Goal: Information Seeking & Learning: Learn about a topic

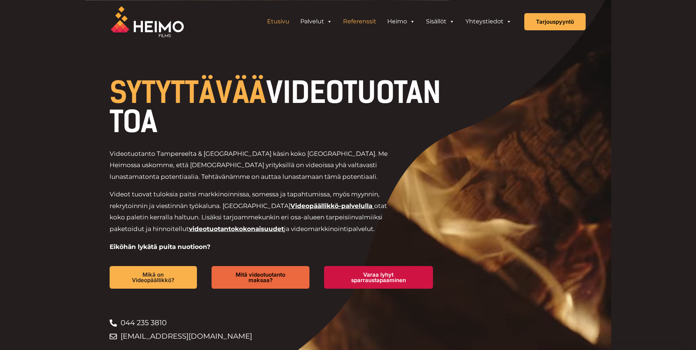
click at [348, 23] on link "Referenssit" at bounding box center [360, 21] width 44 height 15
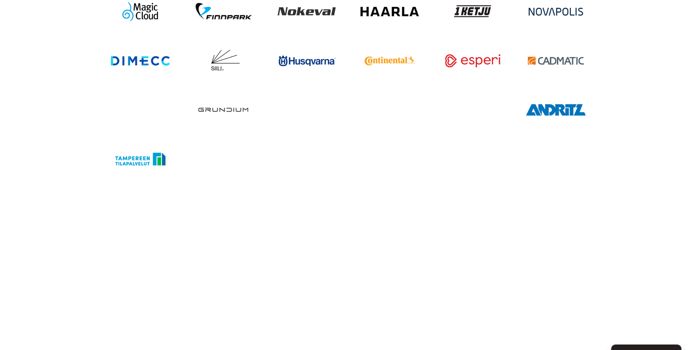
scroll to position [1170, 0]
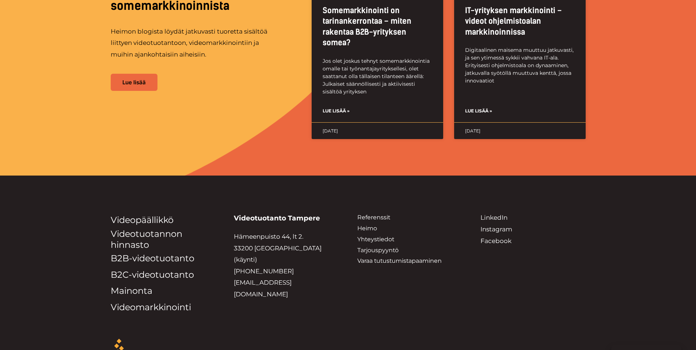
scroll to position [1783, 0]
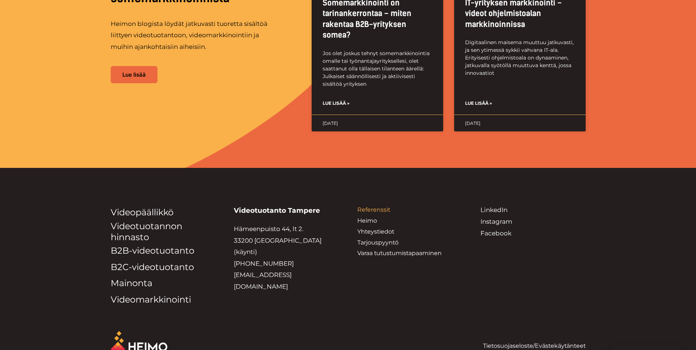
click at [380, 206] on link "Referenssit" at bounding box center [373, 209] width 33 height 7
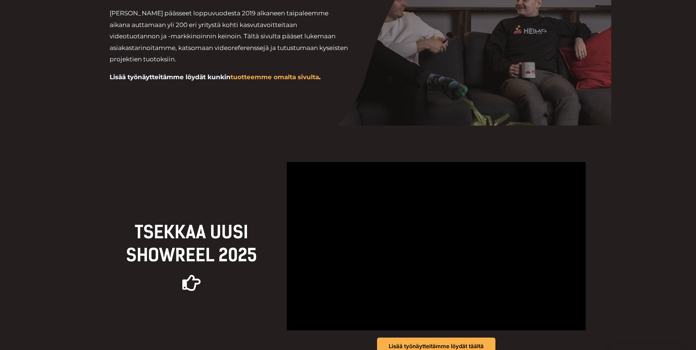
scroll to position [110, 0]
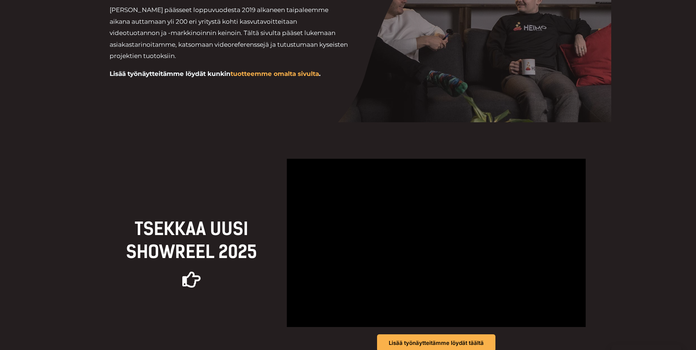
click at [308, 73] on link "tuotteemme omalta sivulta" at bounding box center [275, 73] width 88 height 7
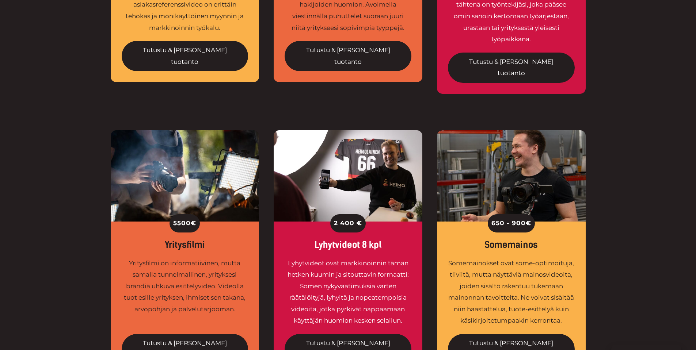
scroll to position [512, 0]
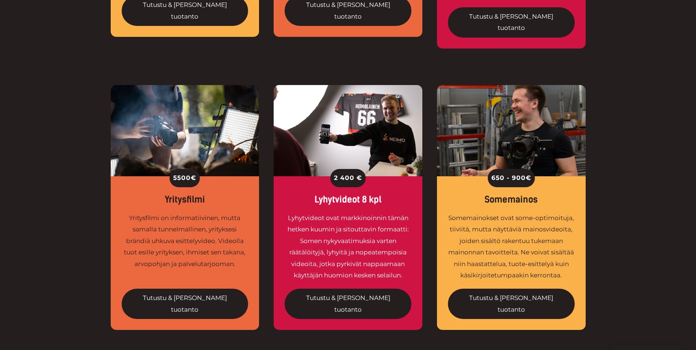
click at [347, 118] on img at bounding box center [348, 130] width 149 height 91
click at [318, 110] on img at bounding box center [348, 130] width 149 height 91
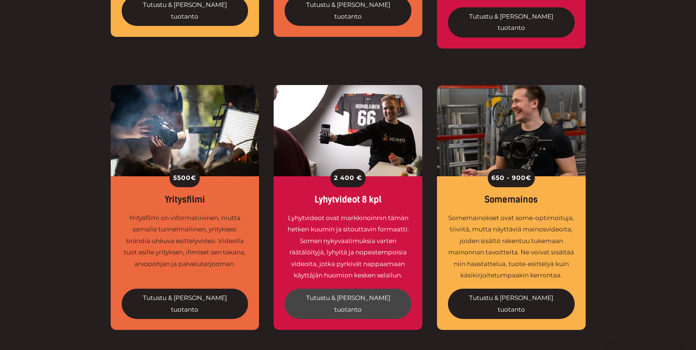
click at [346, 289] on link "Tutustu & tilaa tuotanto" at bounding box center [348, 304] width 127 height 30
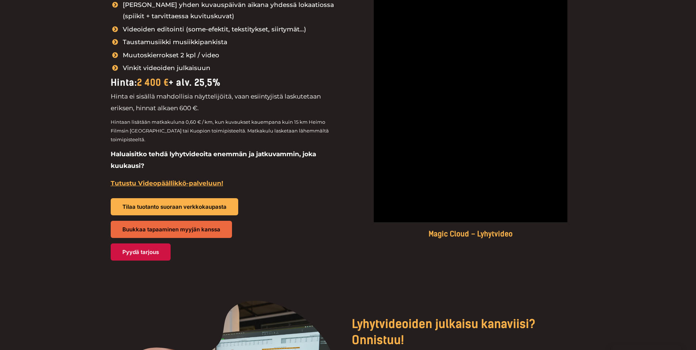
scroll to position [914, 0]
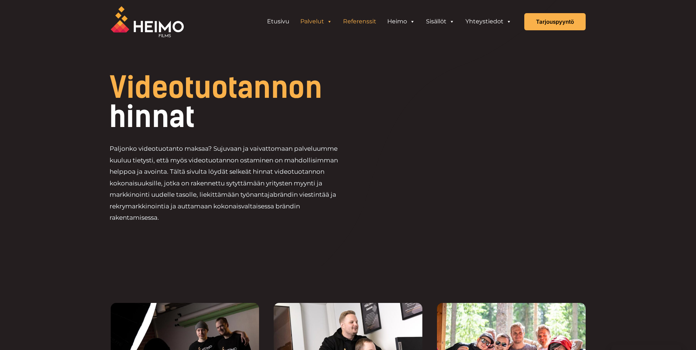
click at [372, 20] on link "Referenssit" at bounding box center [360, 21] width 44 height 15
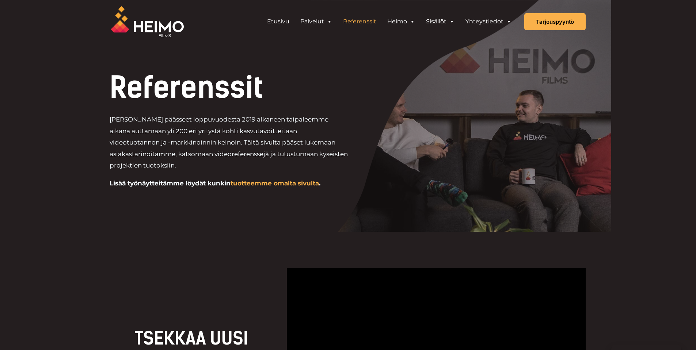
click at [275, 185] on link "tuotteemme omalta sivulta" at bounding box center [275, 183] width 88 height 7
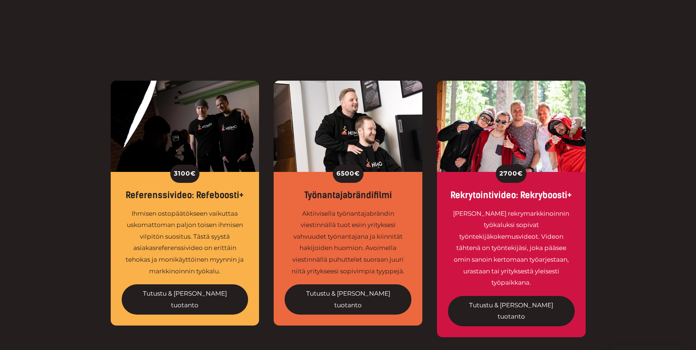
scroll to position [292, 0]
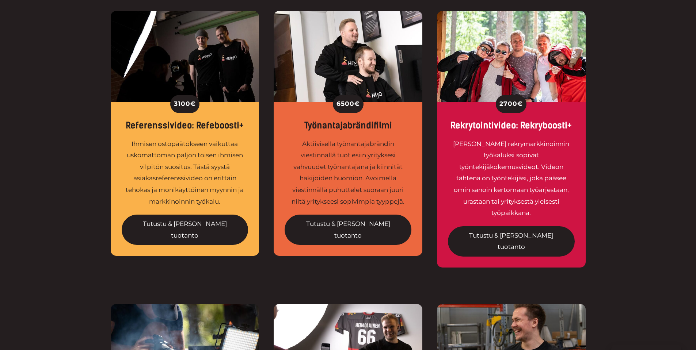
click at [338, 57] on img at bounding box center [348, 56] width 149 height 91
click at [405, 104] on div "6500 €" at bounding box center [348, 104] width 127 height 18
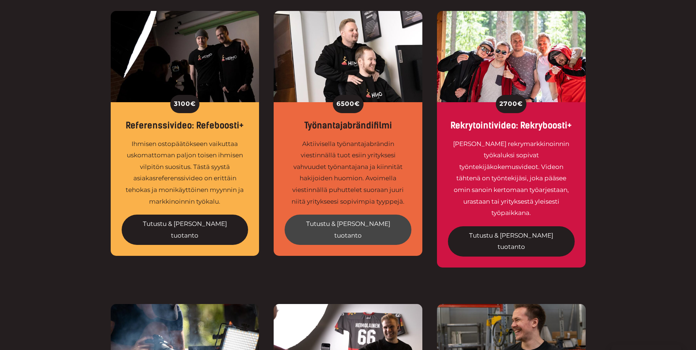
click at [357, 223] on link "Tutustu & tilaa tuotanto" at bounding box center [348, 230] width 127 height 30
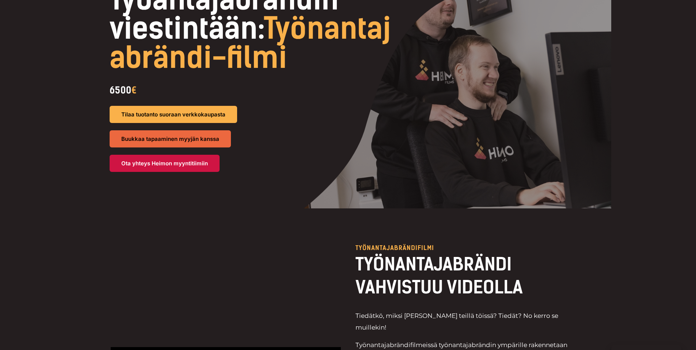
scroll to position [37, 0]
